Goal: Task Accomplishment & Management: Use online tool/utility

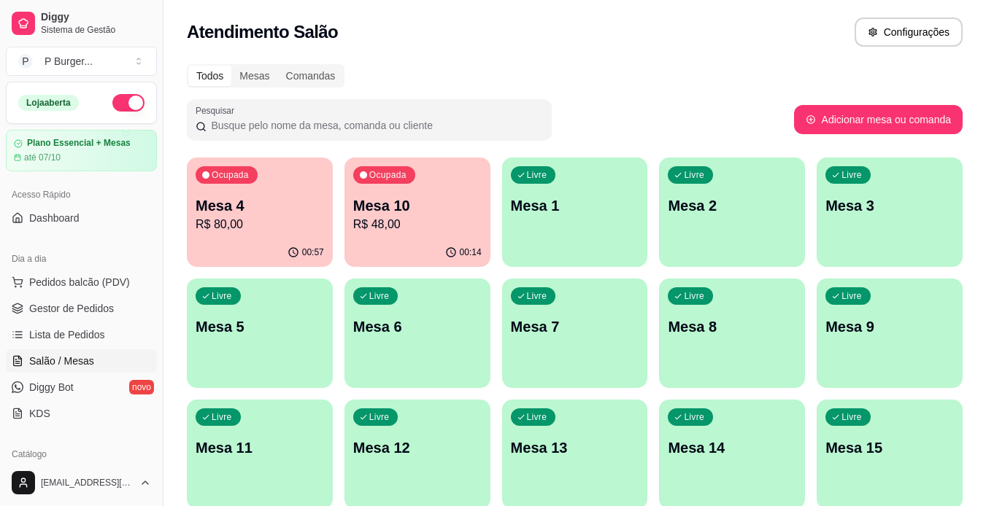
click at [252, 225] on p "R$ 80,00" at bounding box center [260, 225] width 128 height 18
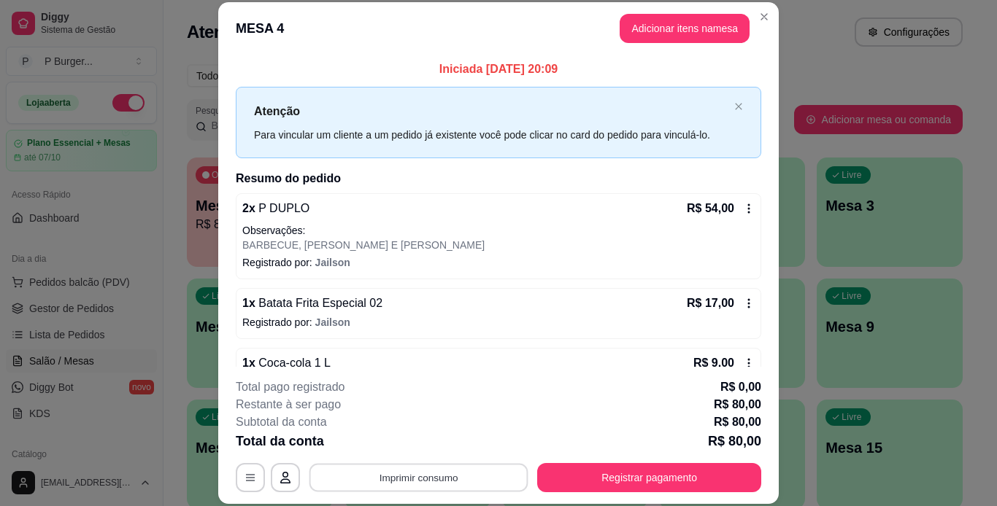
click at [419, 479] on button "Imprimir consumo" at bounding box center [418, 477] width 219 height 28
click at [408, 449] on button "IMPRESSORA" at bounding box center [417, 444] width 102 height 23
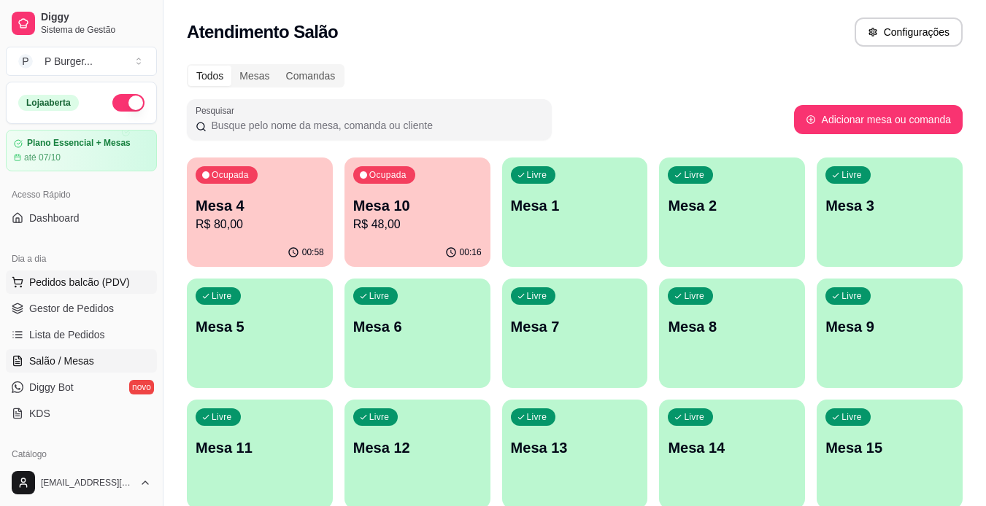
click at [72, 286] on span "Pedidos balcão (PDV)" at bounding box center [79, 282] width 101 height 15
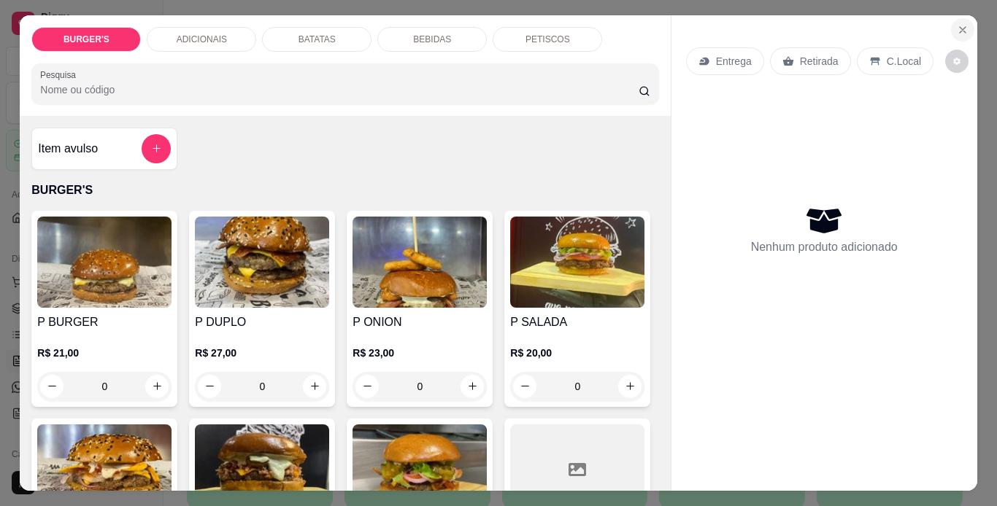
click at [957, 24] on icon "Close" at bounding box center [963, 30] width 12 height 12
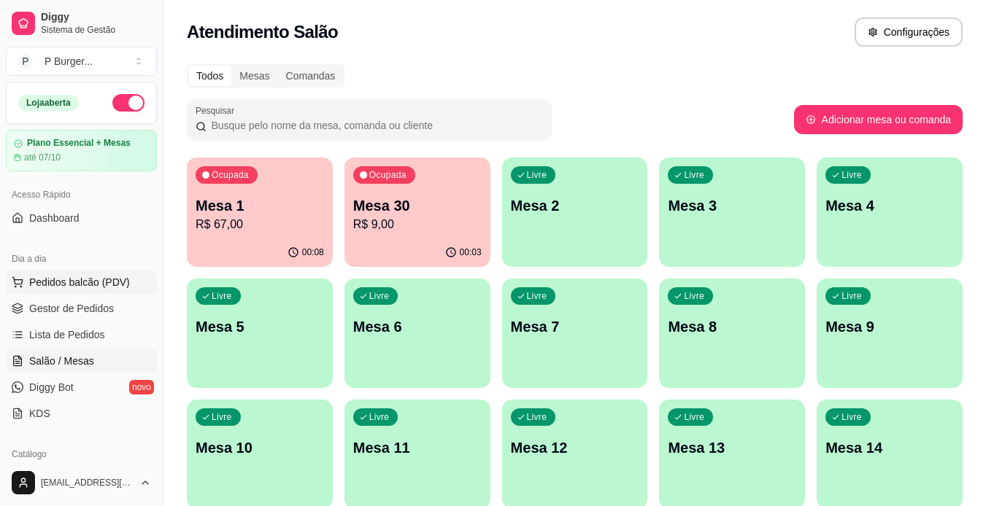
click at [88, 288] on span "Pedidos balcão (PDV)" at bounding box center [79, 282] width 101 height 15
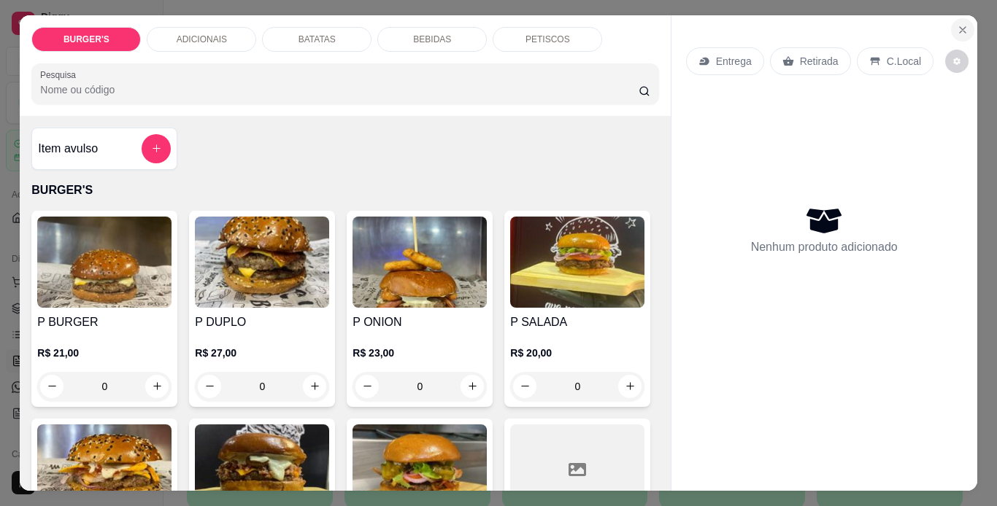
click at [957, 24] on icon "Close" at bounding box center [963, 30] width 12 height 12
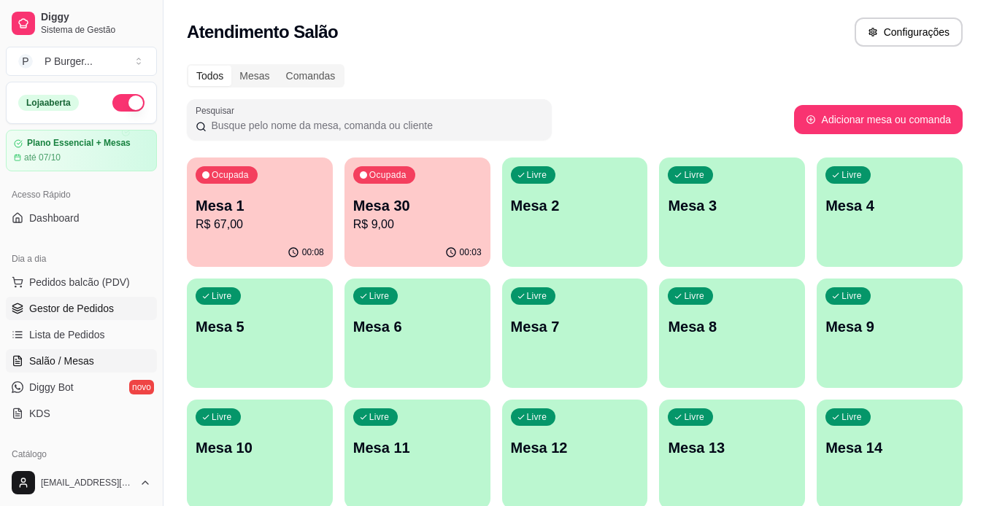
click at [73, 303] on span "Gestor de Pedidos" at bounding box center [71, 308] width 85 height 15
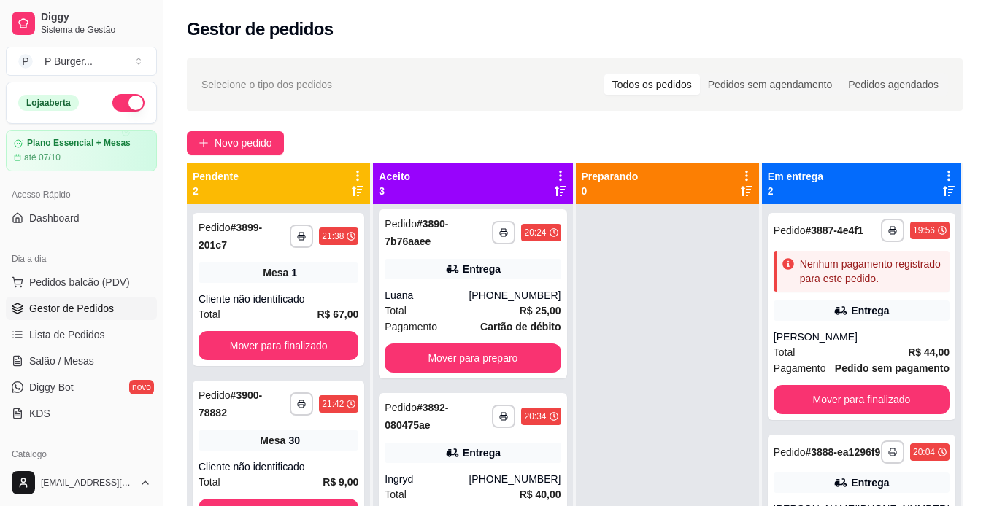
scroll to position [140, 0]
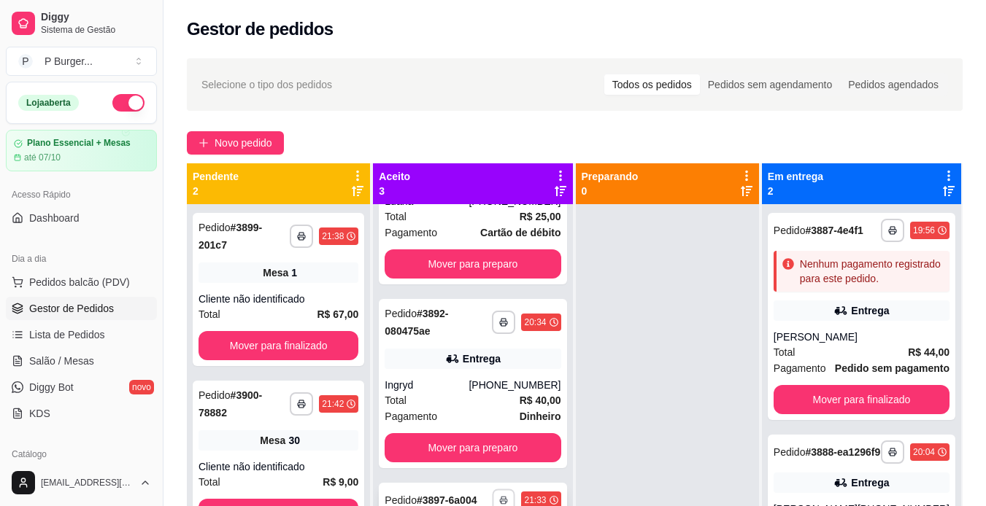
click at [493, 489] on button "button" at bounding box center [504, 500] width 23 height 23
click at [436, 431] on button "IMPRESSORA" at bounding box center [449, 433] width 102 height 23
click at [838, 461] on div "Pedido # 3888-ea1296f9" at bounding box center [826, 453] width 107 height 18
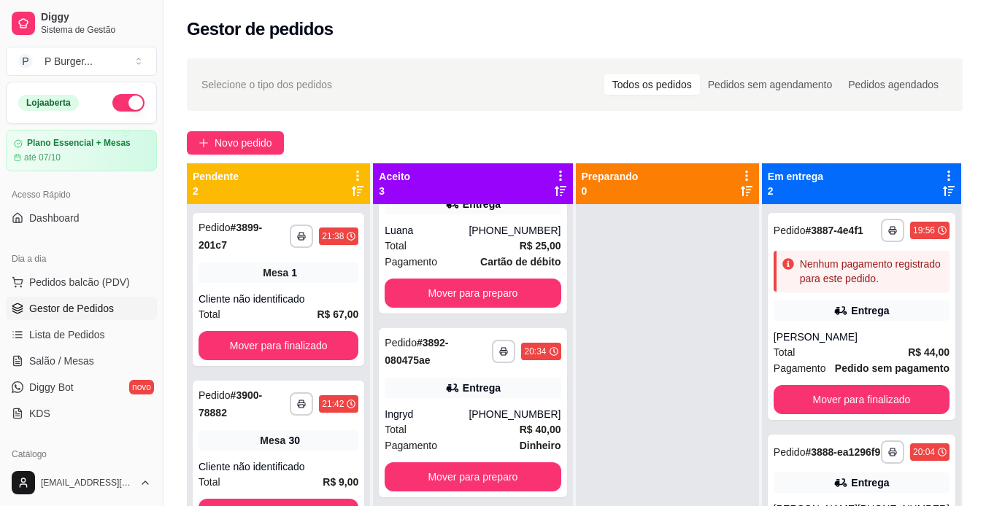
scroll to position [0, 0]
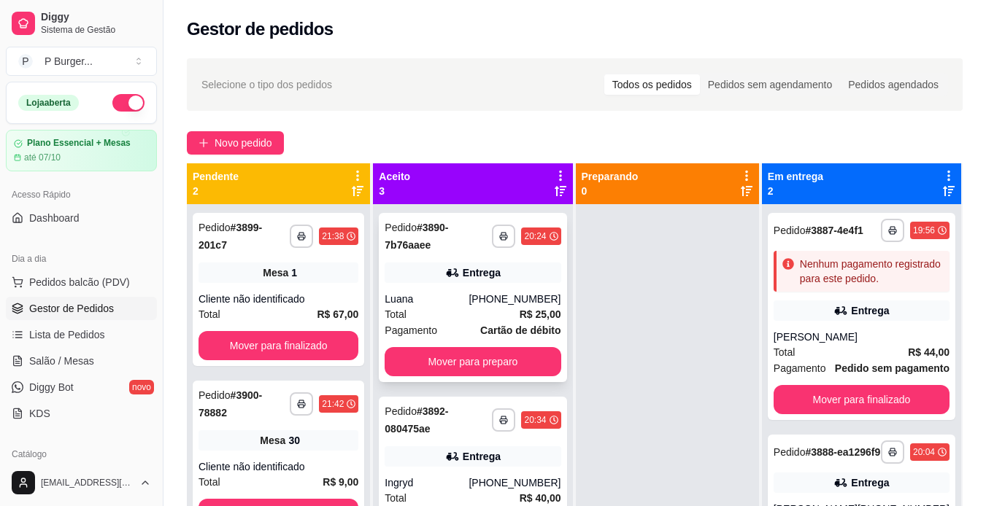
click at [450, 304] on div "Luana" at bounding box center [427, 299] width 84 height 15
click at [484, 446] on div "**********" at bounding box center [473, 481] width 188 height 169
